Goal: Information Seeking & Learning: Learn about a topic

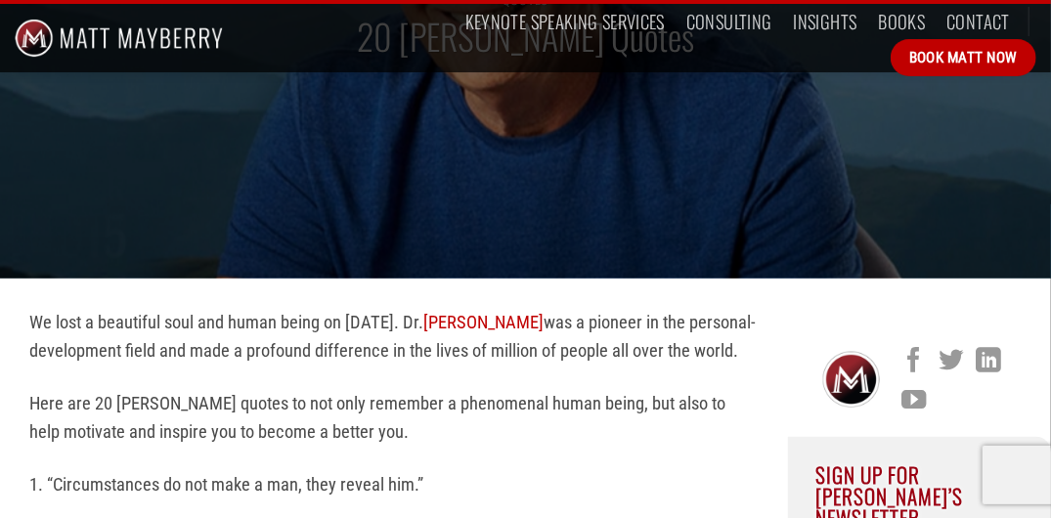
scroll to position [391, 0]
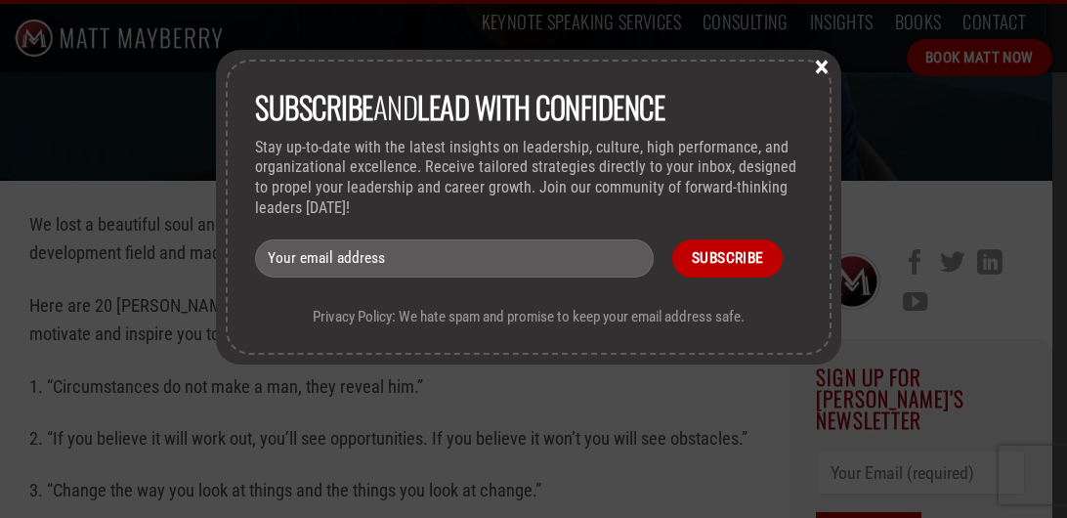
click at [829, 68] on button "×" at bounding box center [821, 66] width 29 height 18
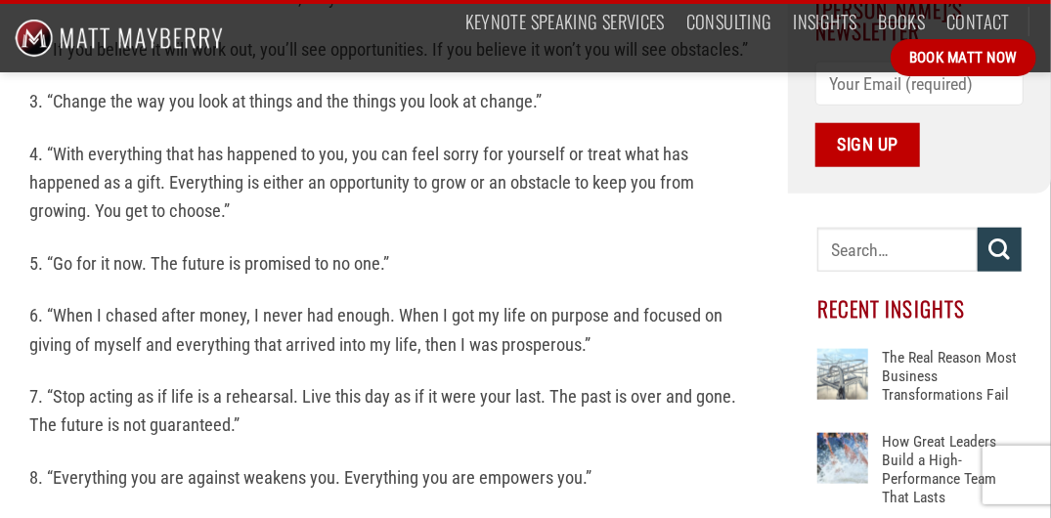
scroll to position [782, 0]
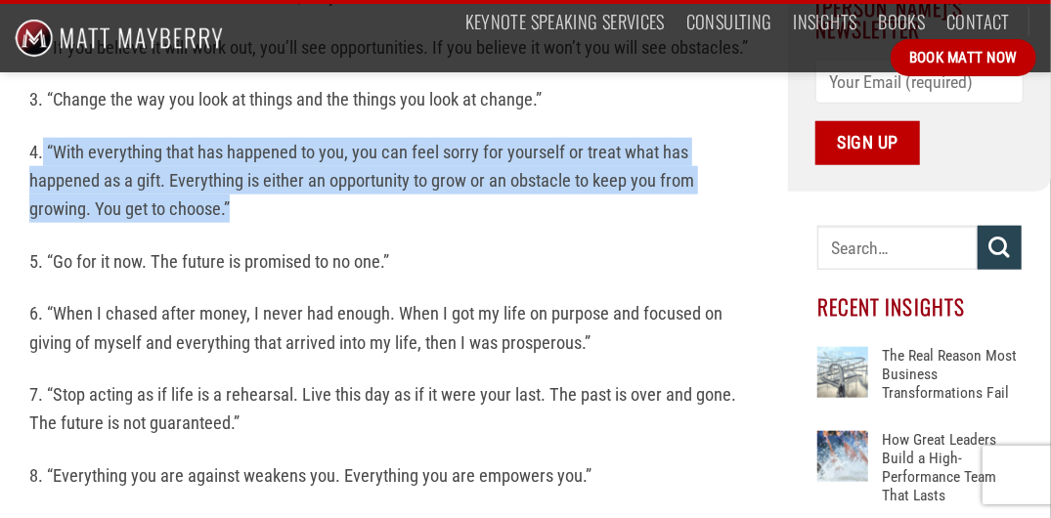
drag, startPoint x: 544, startPoint y: 372, endPoint x: 45, endPoint y: 307, distance: 503.7
click at [45, 224] on p "4. “With everything that has happened to you, you can feel sorry for yourself o…" at bounding box center [393, 181] width 729 height 86
copy p "“With everything that has happened to you, you can feel sorry for yourself or t…"
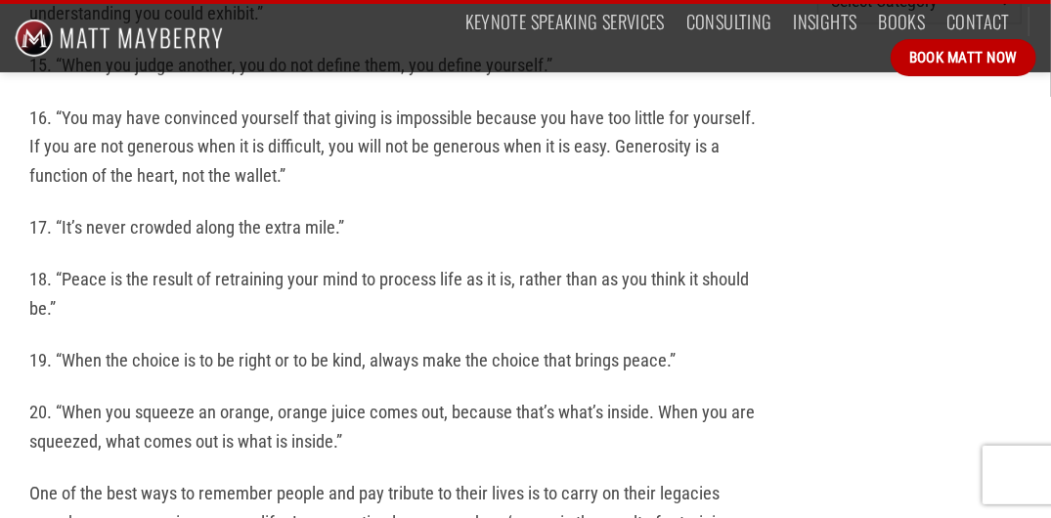
scroll to position [1661, 0]
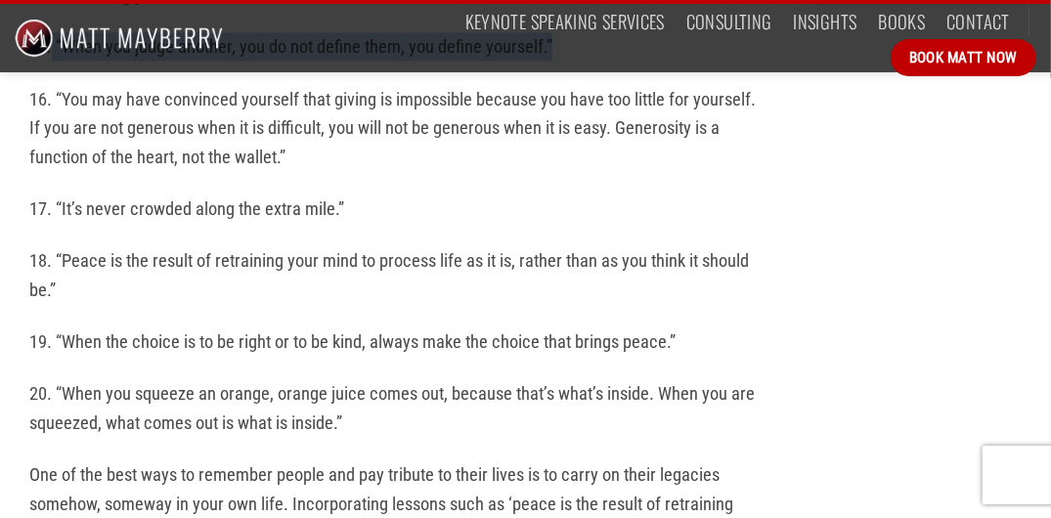
drag, startPoint x: 680, startPoint y: 466, endPoint x: 59, endPoint y: 466, distance: 621.5
click at [59, 61] on p "15. “When you judge another, you do not define them, you define yourself.”" at bounding box center [393, 46] width 729 height 28
copy p "“When you judge another, you do not define them, you define yourself.”"
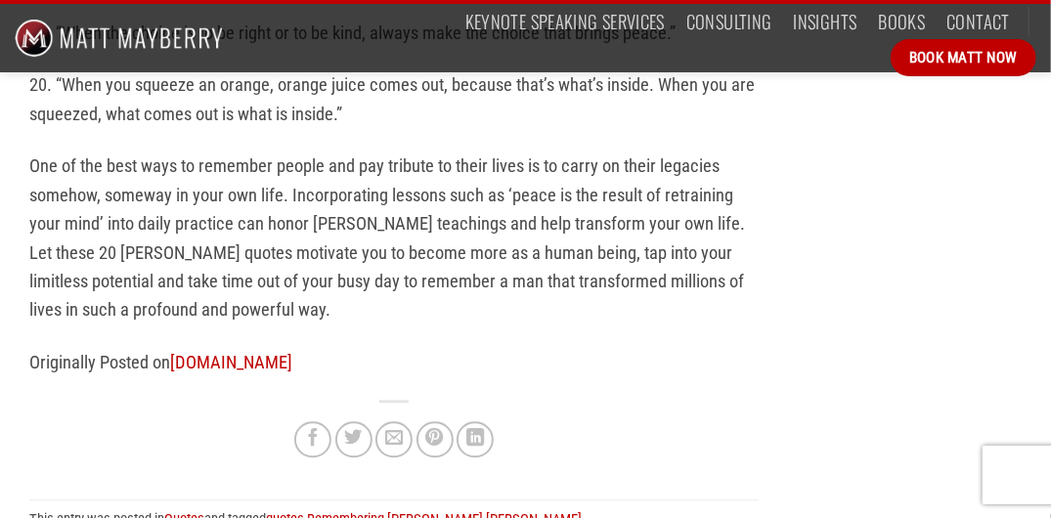
scroll to position [1955, 0]
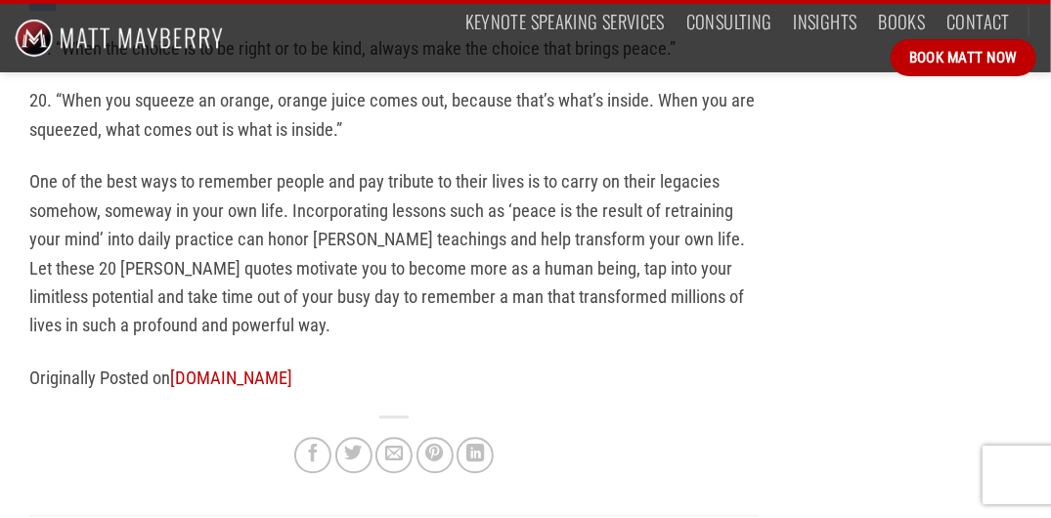
drag, startPoint x: 61, startPoint y: 439, endPoint x: 270, endPoint y: 482, distance: 213.5
copy p "“Peace is the result of retraining your mind to process life as it is, rather t…"
drag, startPoint x: 407, startPoint y: 379, endPoint x: 57, endPoint y: 385, distance: 349.9
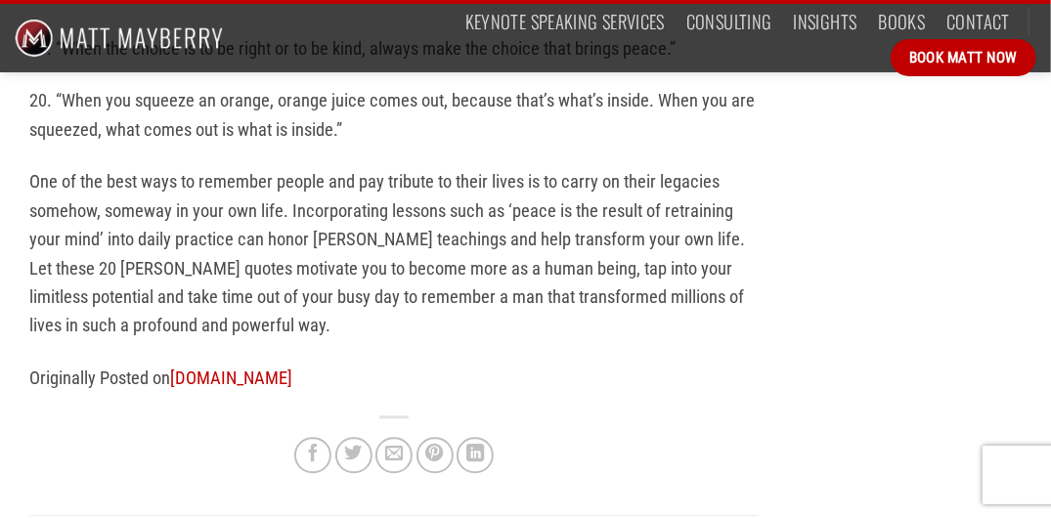
copy p "“It’s never crowded along the extra mile."
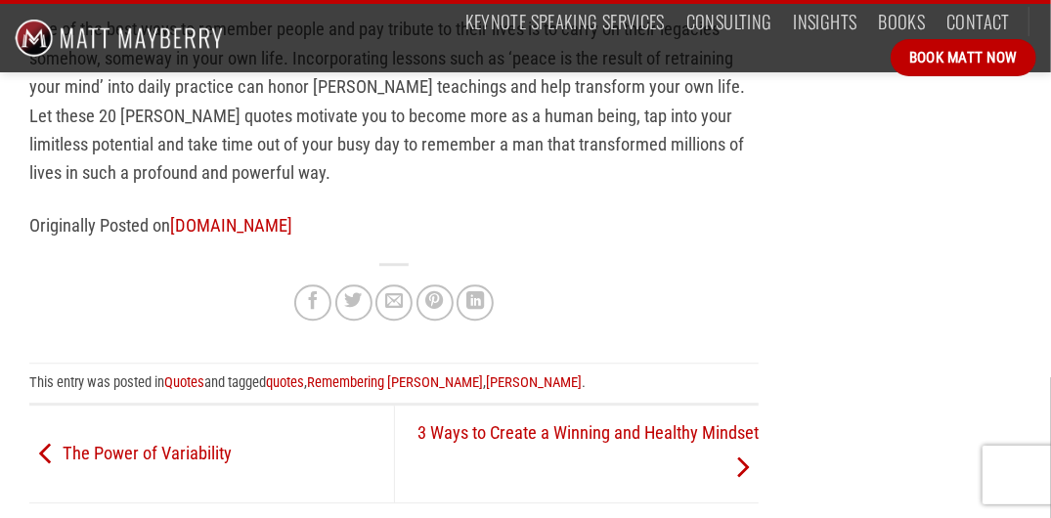
scroll to position [2150, 0]
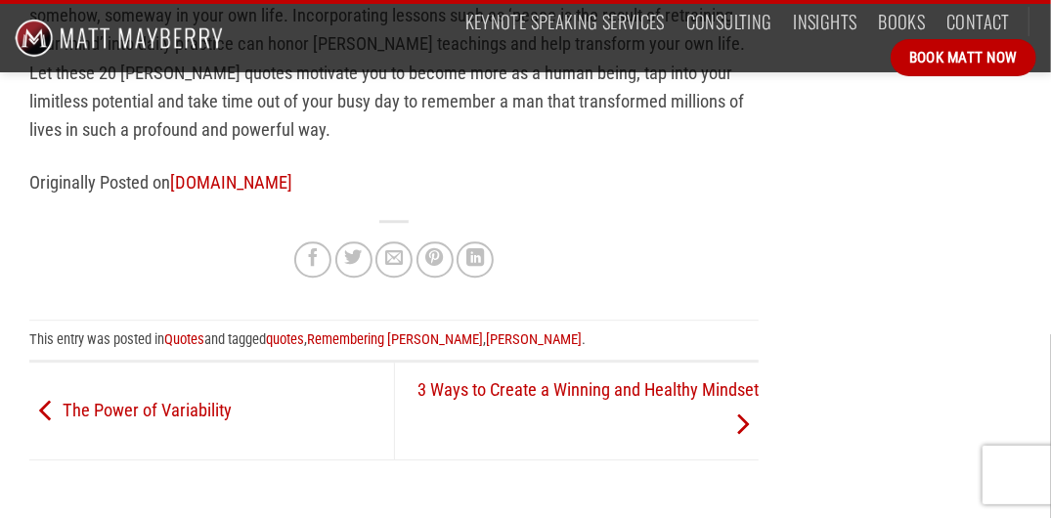
drag, startPoint x: 149, startPoint y: 378, endPoint x: 60, endPoint y: 357, distance: 91.5
copy p "“When the choice is to be right or to be kind, always make the choice that brin…"
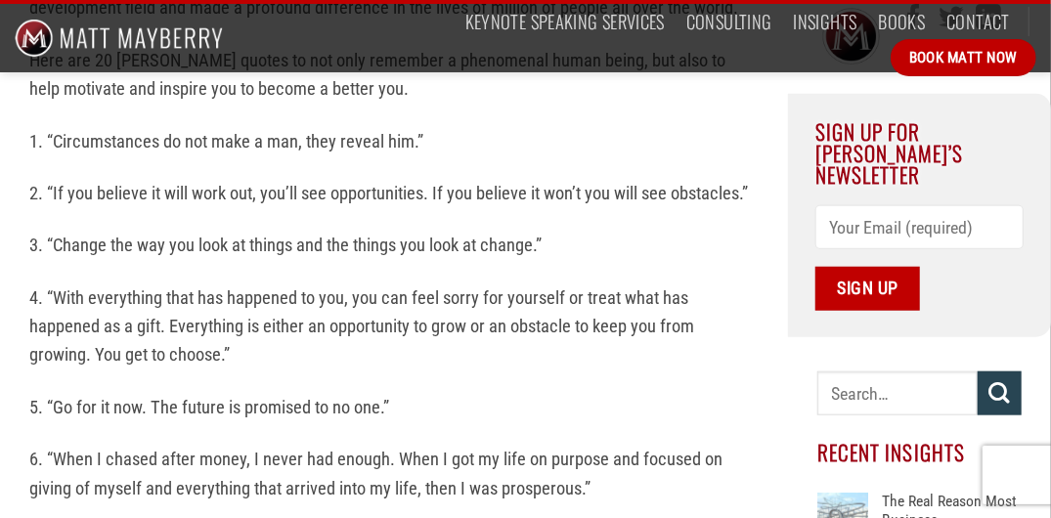
scroll to position [586, 0]
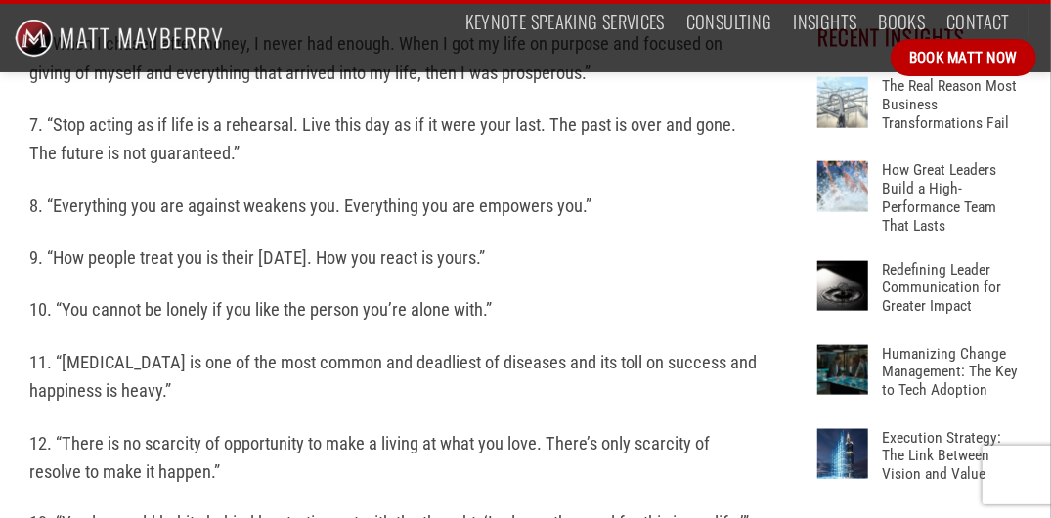
scroll to position [1075, 0]
